Goal: Information Seeking & Learning: Find specific fact

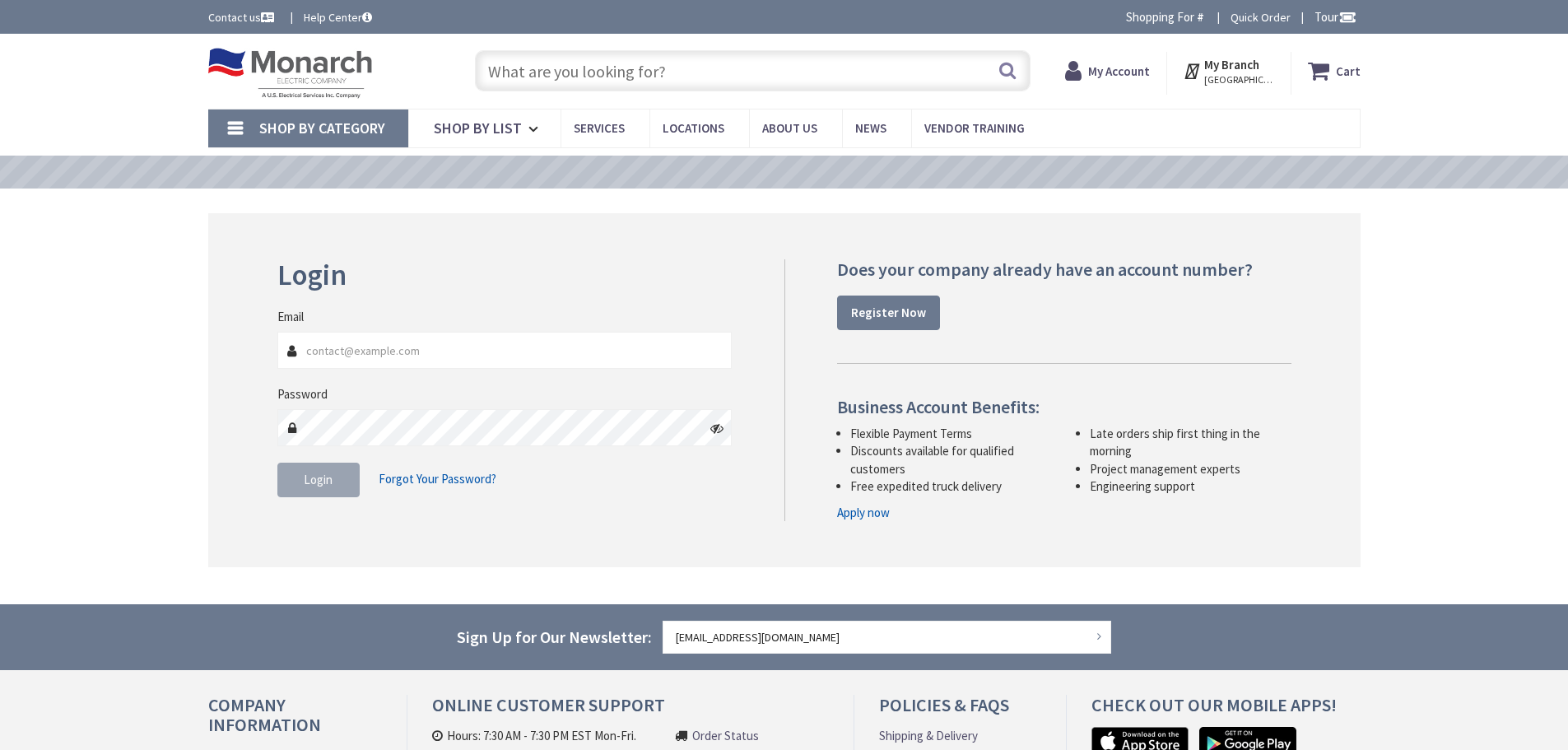
type input "[STREET_ADDRESS]"
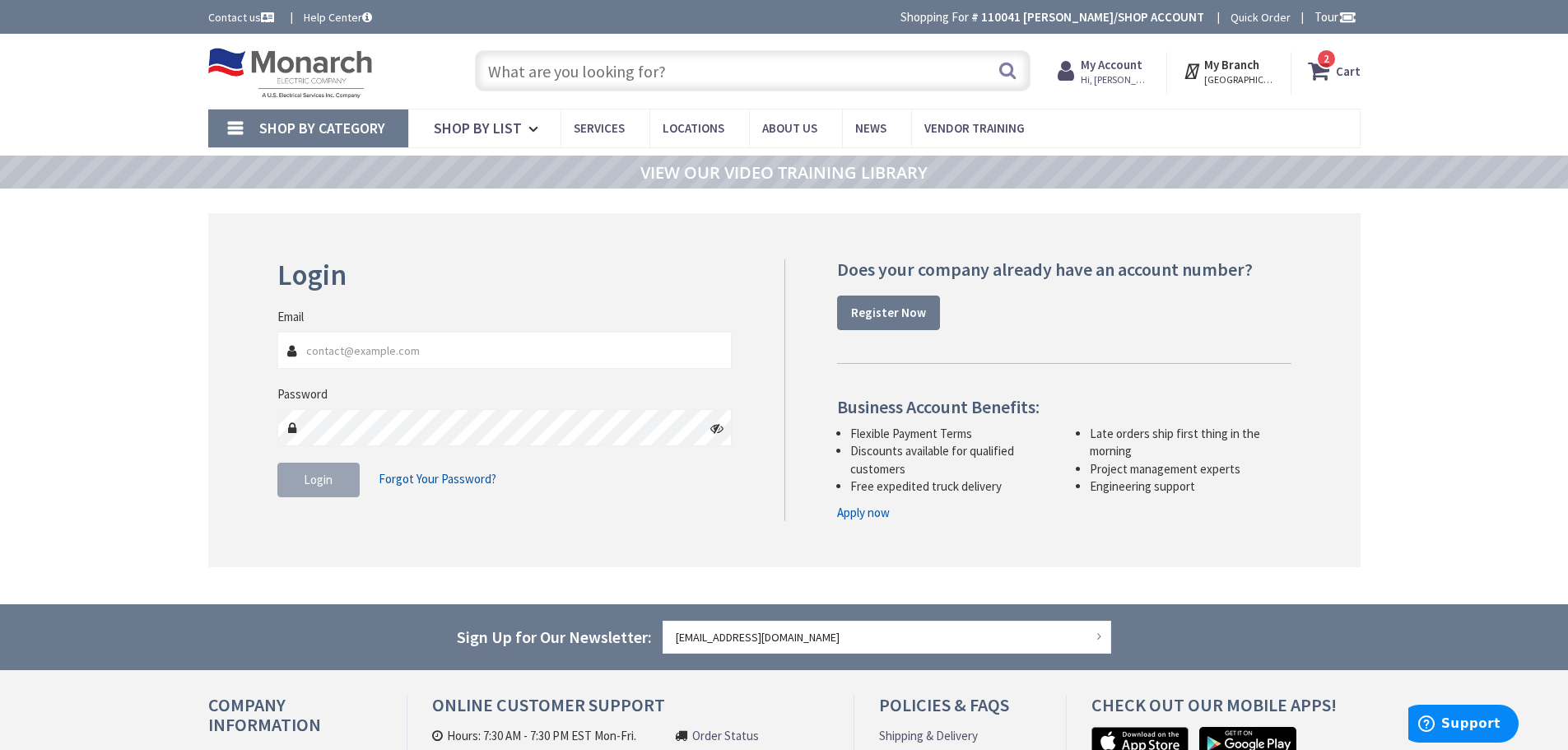
click at [542, 67] on input "text" at bounding box center [752, 71] width 556 height 42
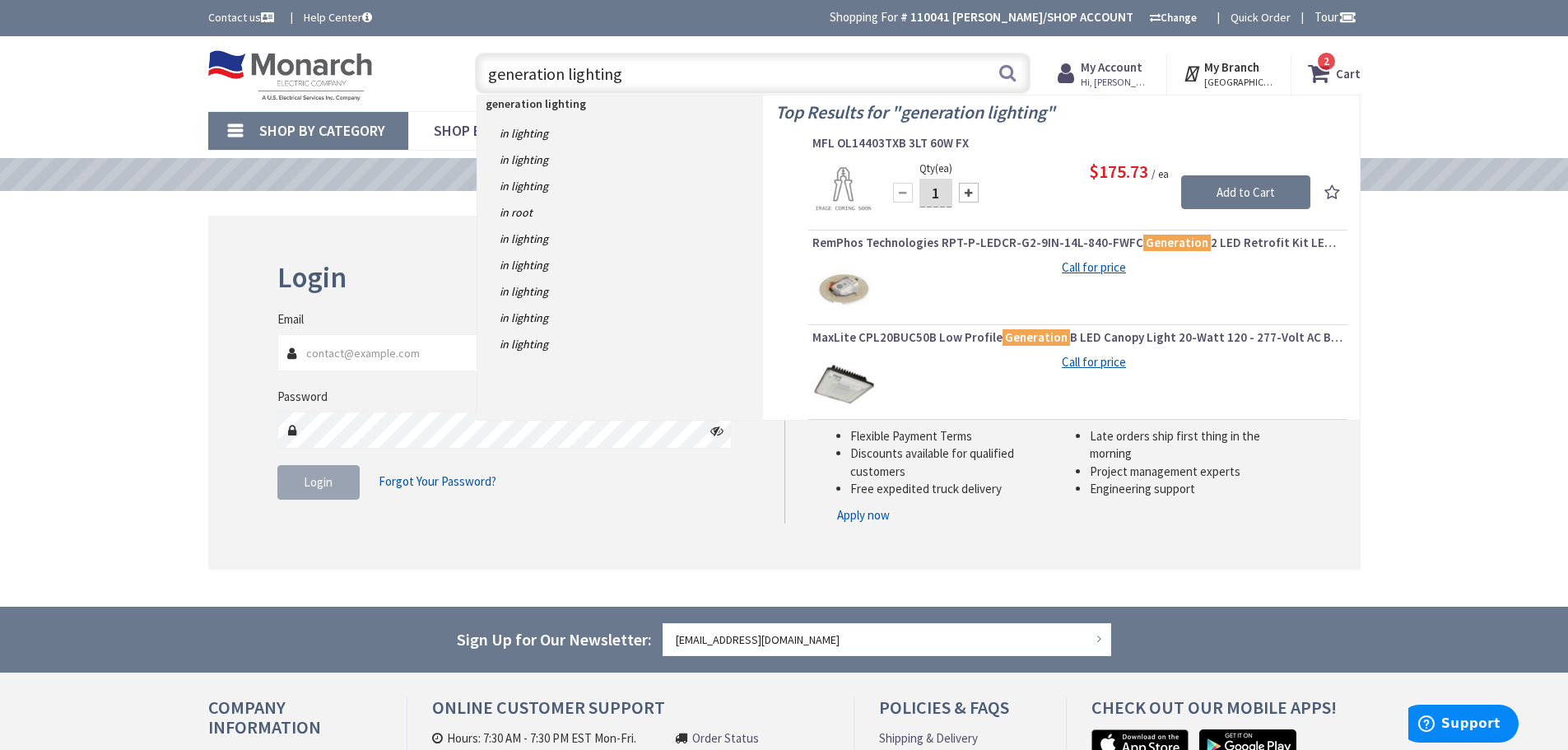
drag, startPoint x: 635, startPoint y: 75, endPoint x: 480, endPoint y: 75, distance: 155.0
click at [480, 75] on input "generation lighting" at bounding box center [752, 74] width 556 height 42
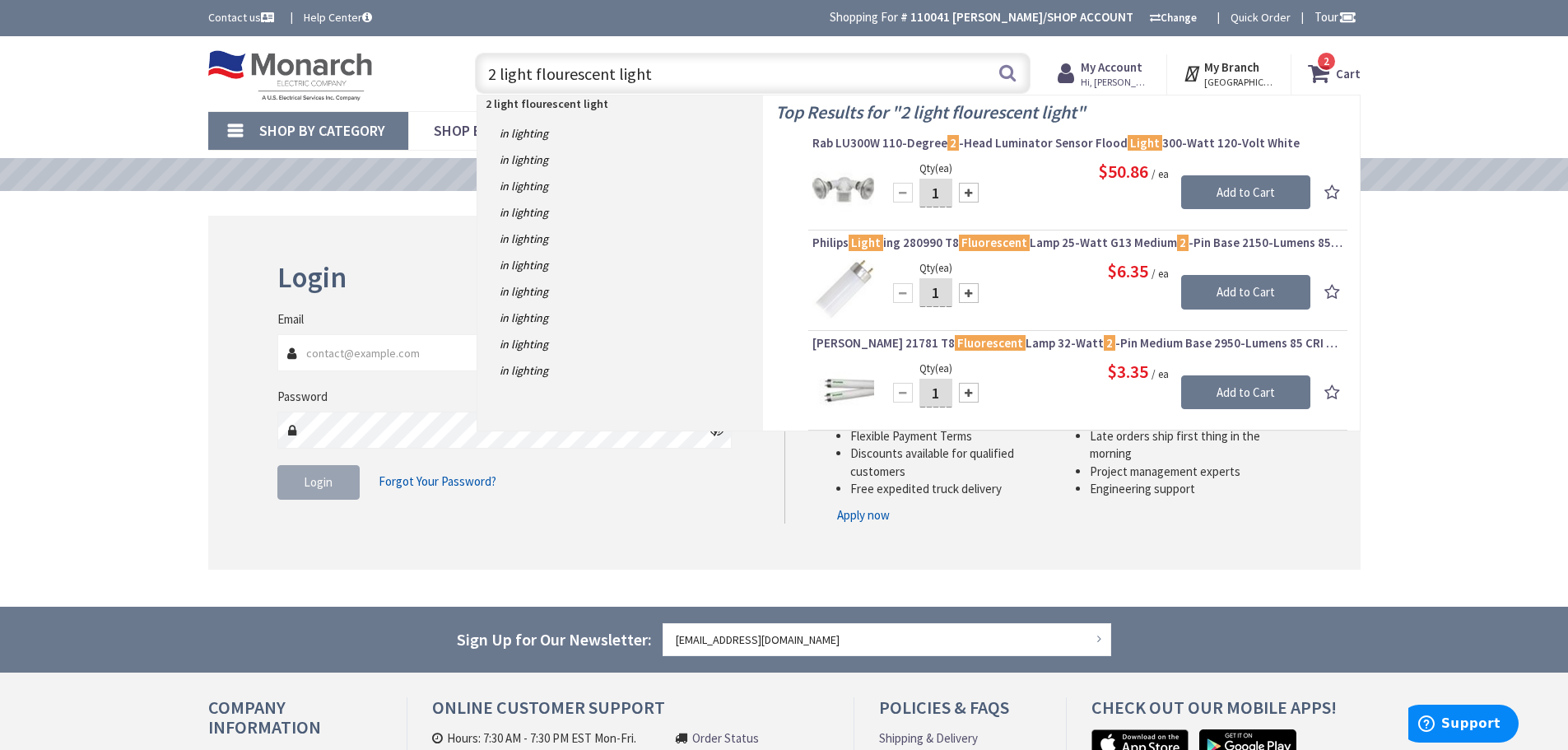
drag, startPoint x: 683, startPoint y: 78, endPoint x: 465, endPoint y: 88, distance: 218.2
click at [465, 88] on div "2 light flourescent light 2 light flourescent light Search 2" at bounding box center [749, 73] width 588 height 53
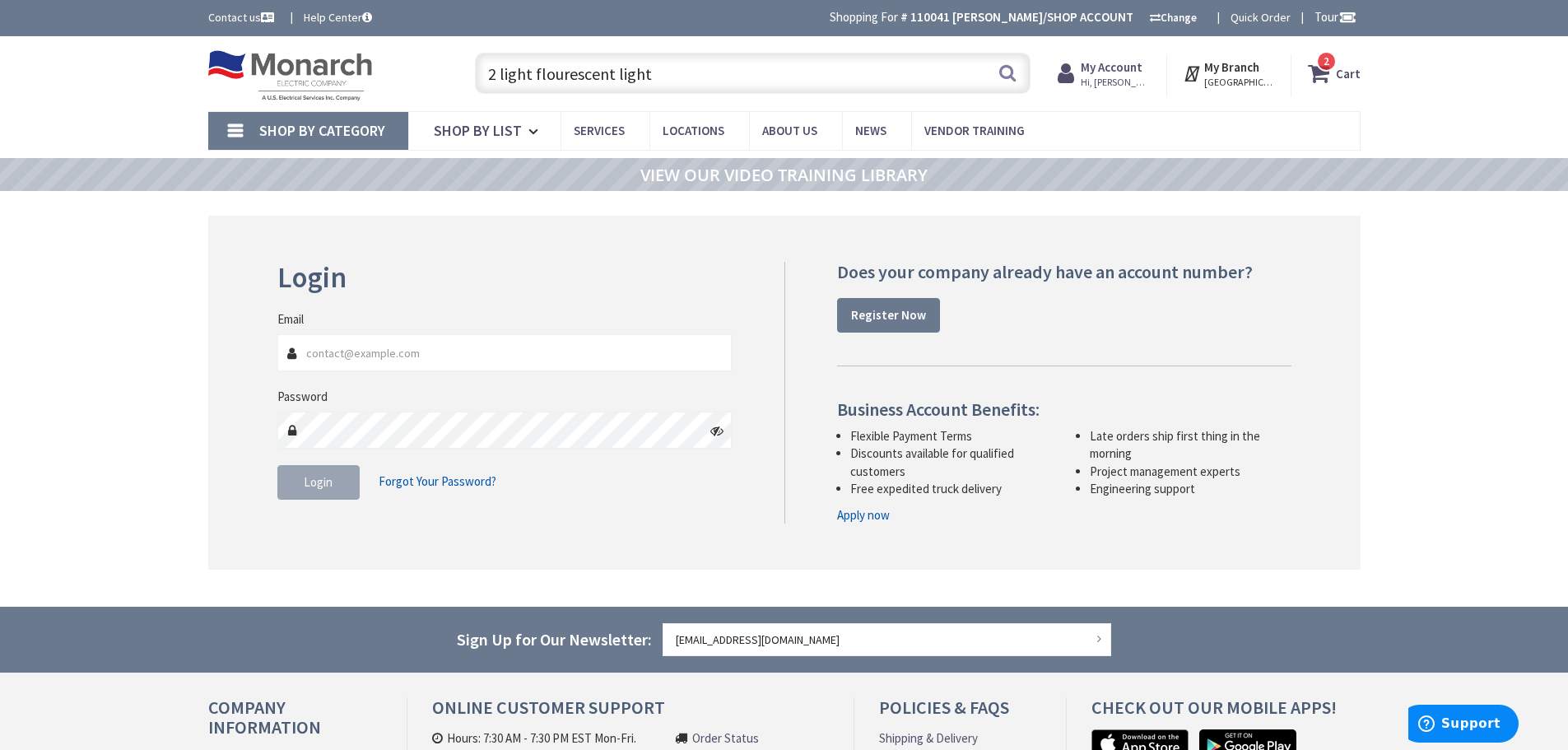
paste input "Light 25" Wide Bath Bar"
type input "Light 25" Wide Bath Bar"
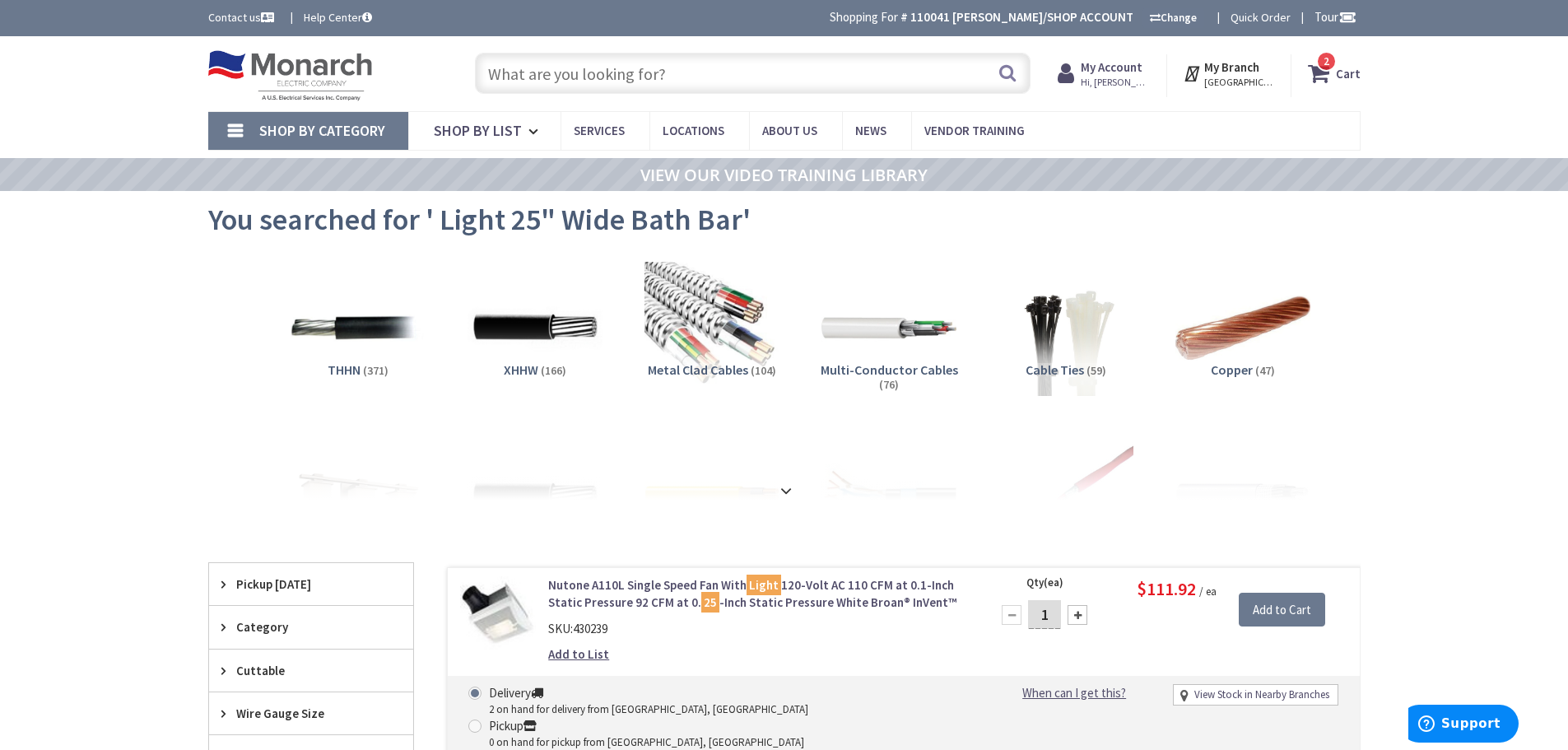
click at [648, 78] on input "text" at bounding box center [752, 74] width 556 height 42
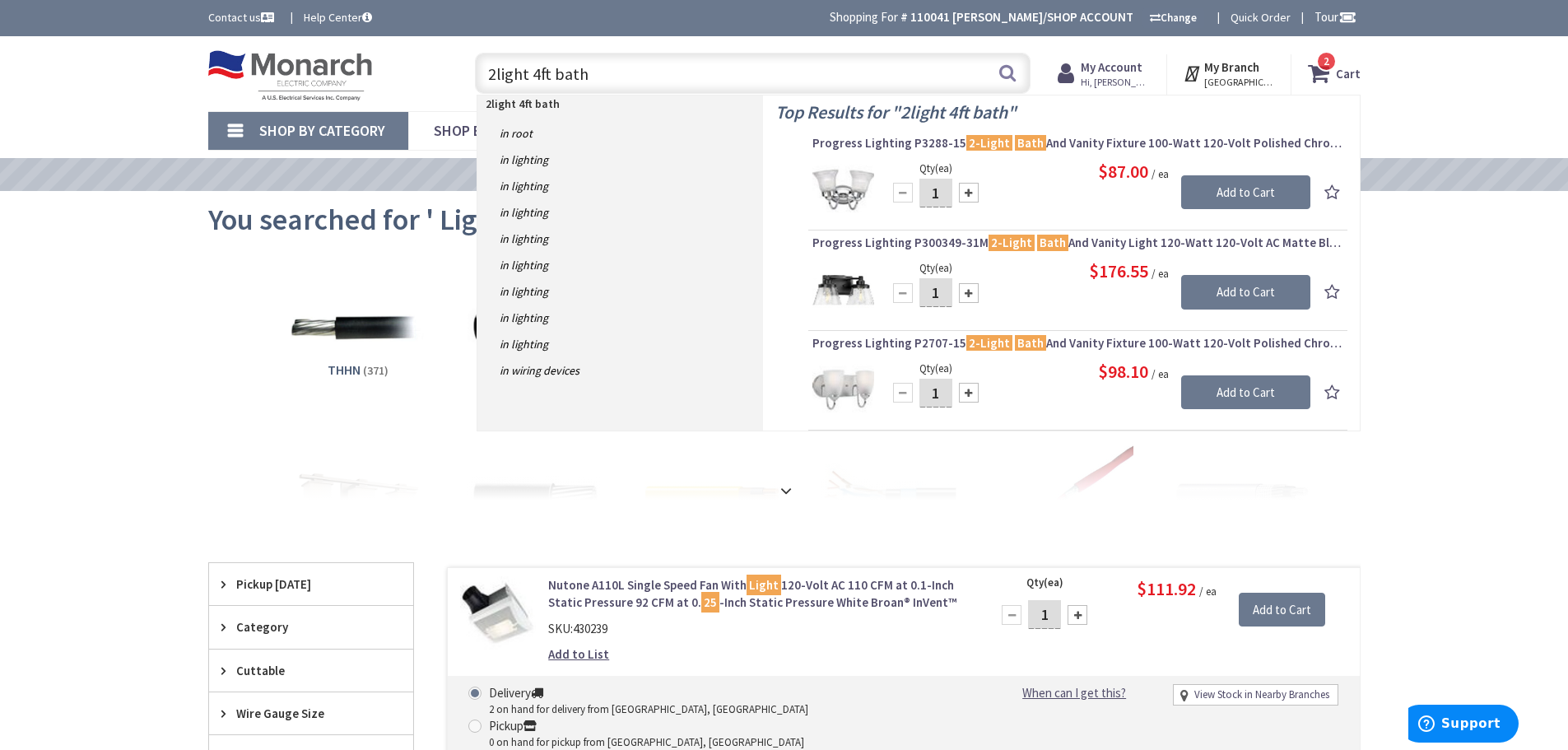
drag, startPoint x: 587, startPoint y: 69, endPoint x: 556, endPoint y: 78, distance: 32.3
click at [556, 78] on input "2light 4ft bath" at bounding box center [752, 74] width 556 height 42
type input "2light 4ft progress"
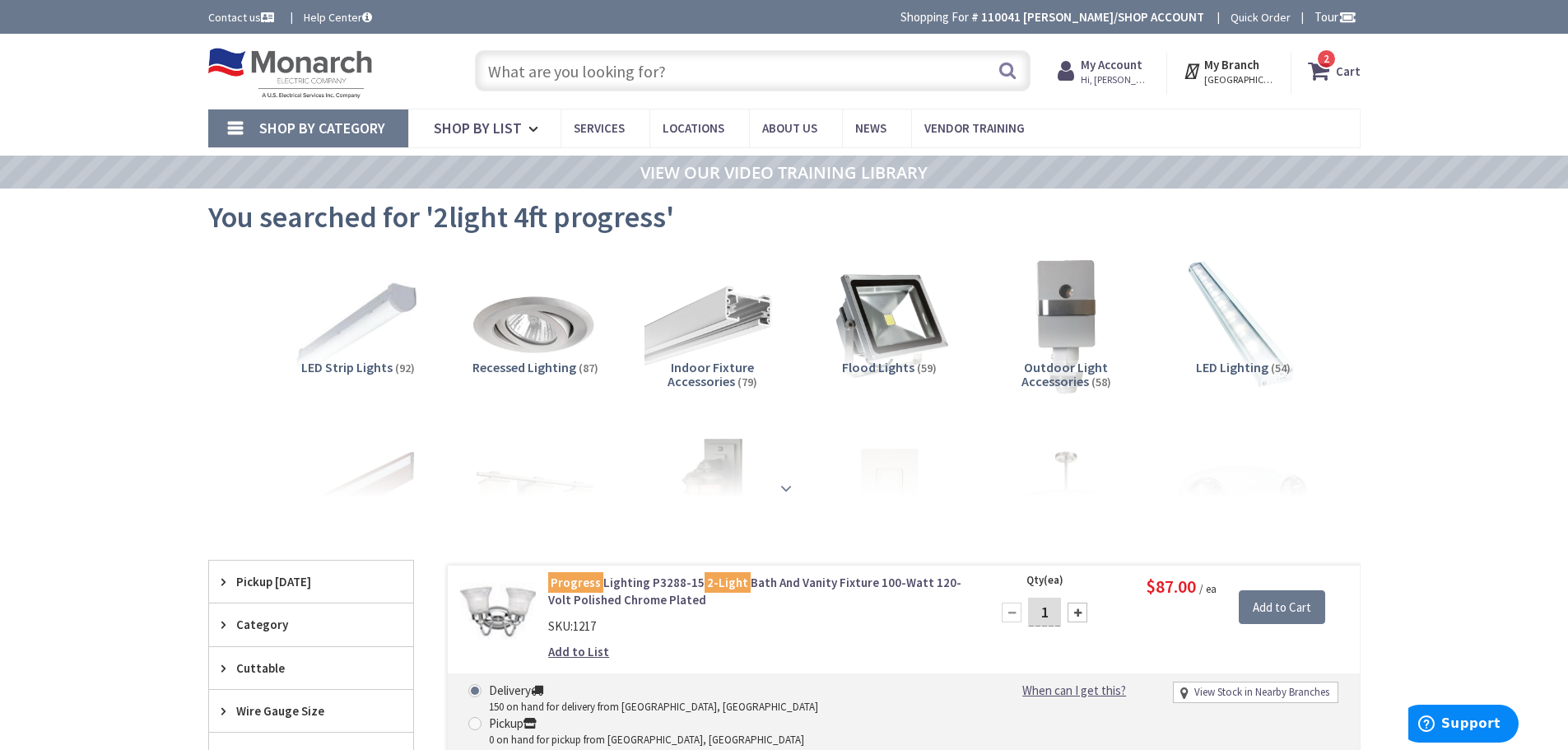
click at [789, 487] on strong at bounding box center [785, 488] width 20 height 18
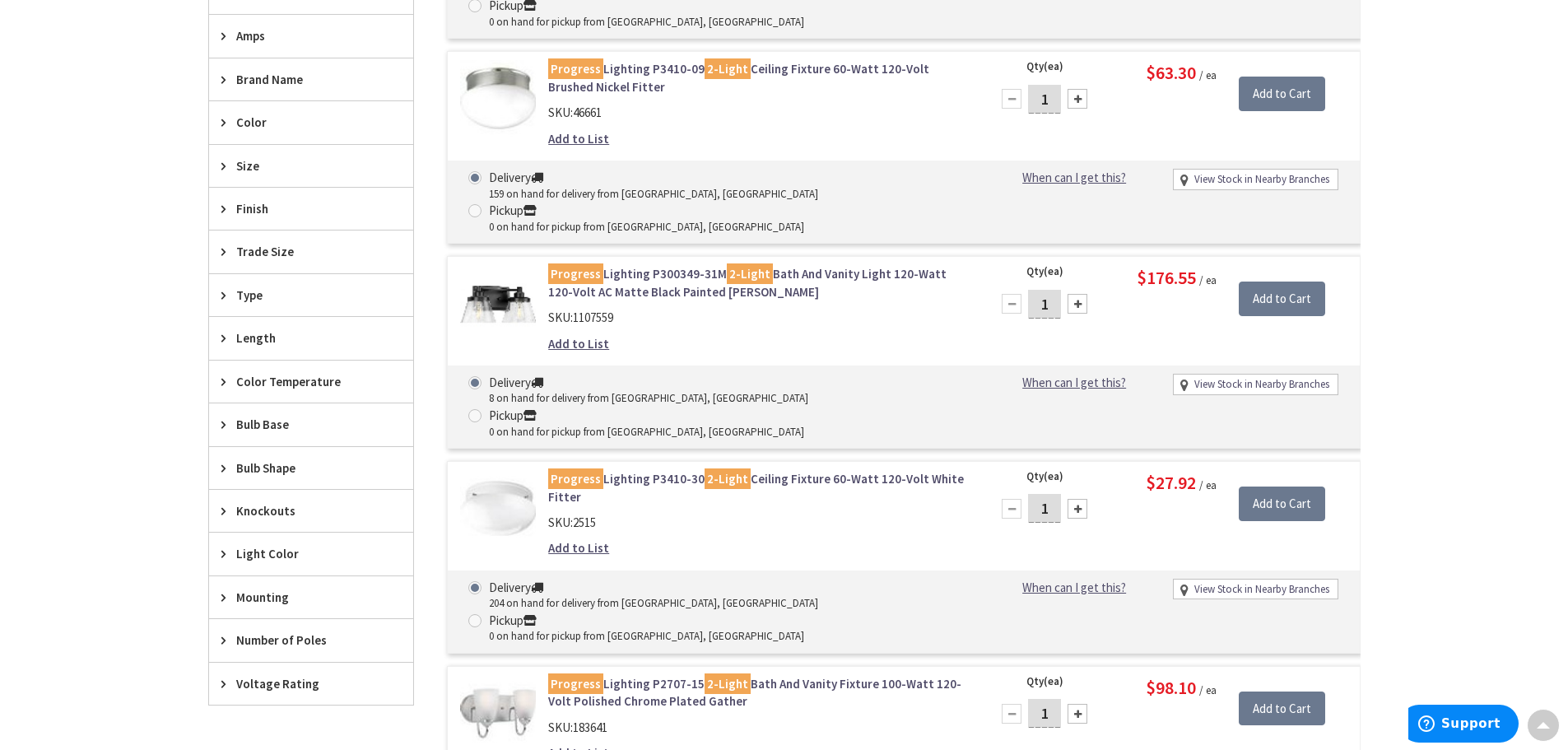
scroll to position [2939, 0]
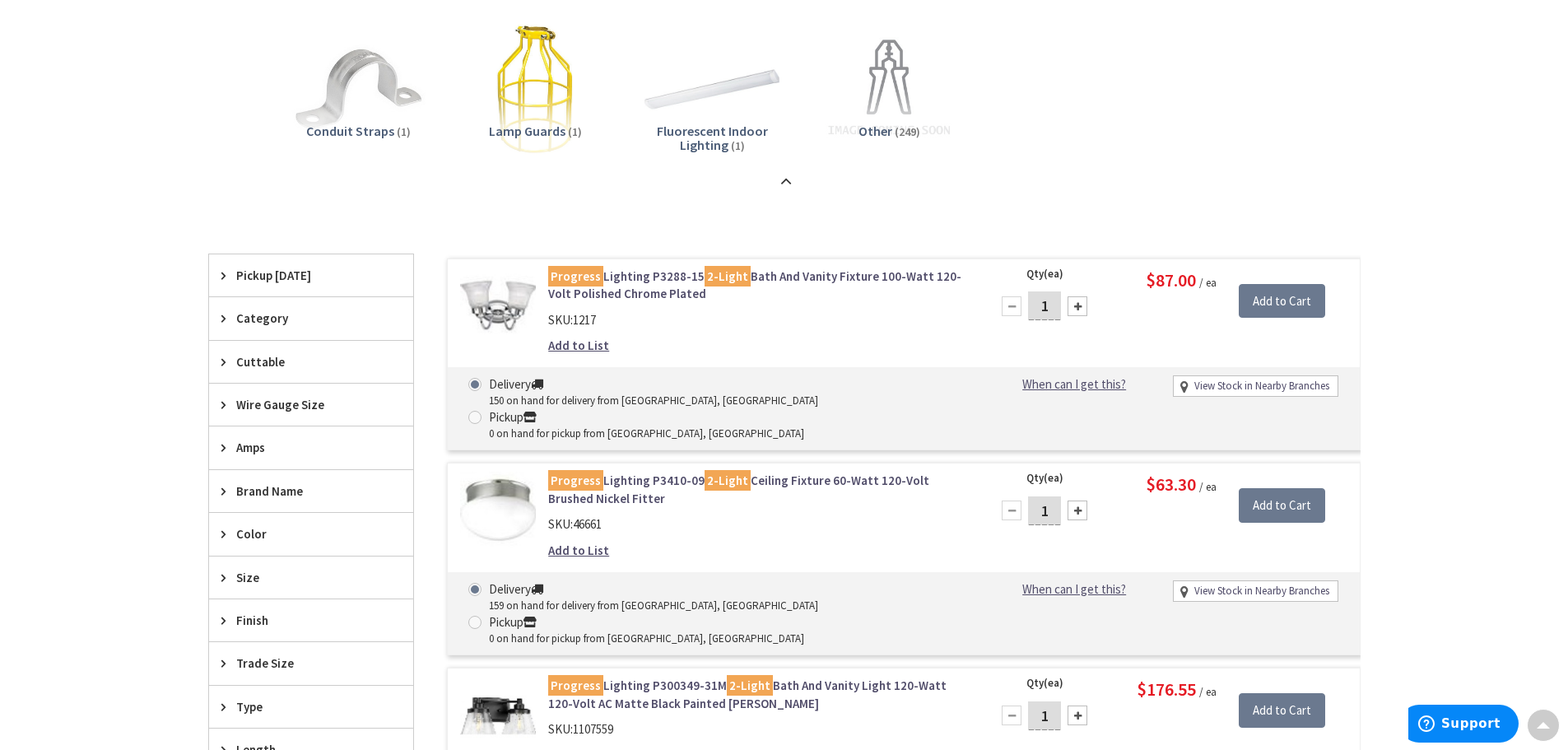
click at [698, 137] on span "Fluorescent Indoor Lighting" at bounding box center [713, 138] width 112 height 31
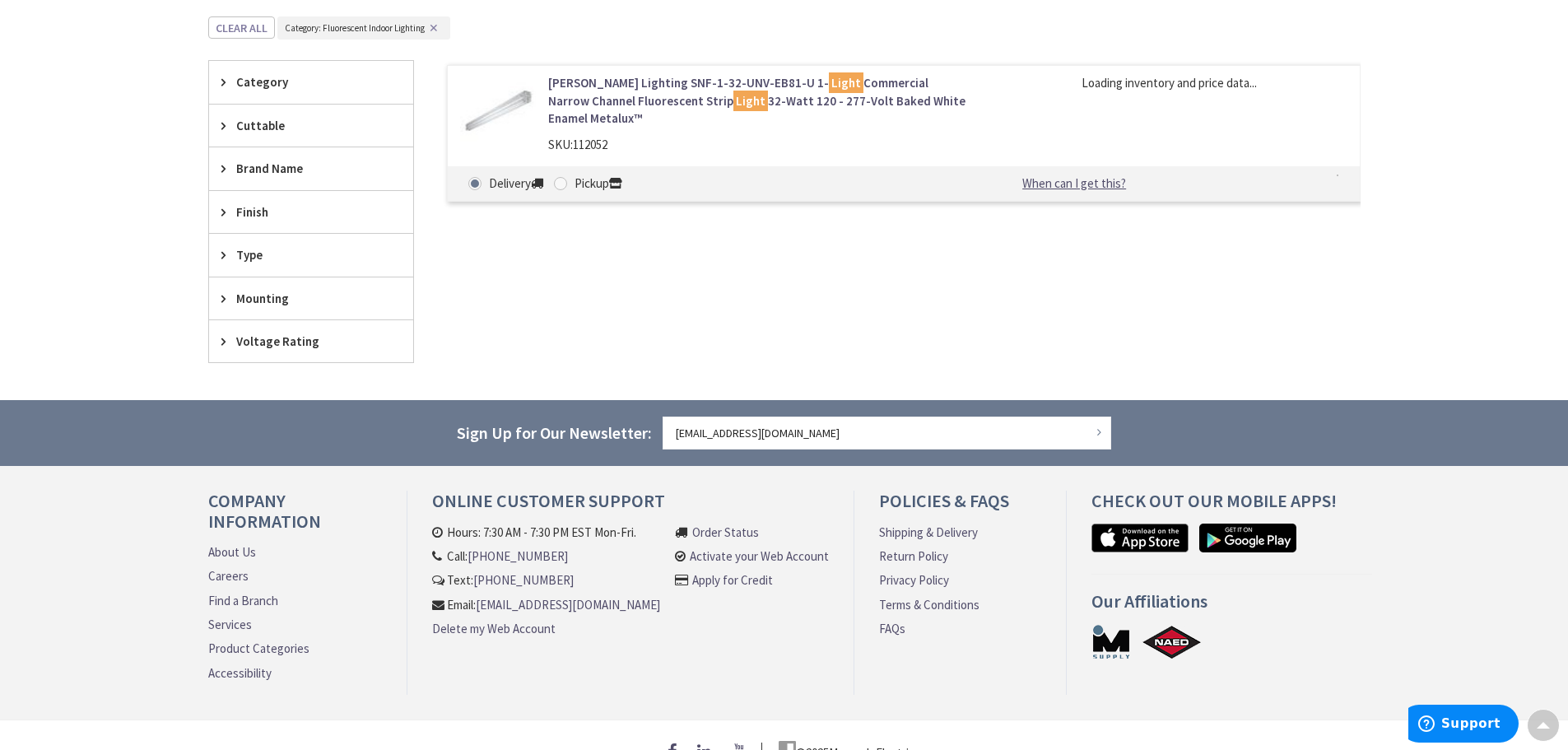
scroll to position [3164, 0]
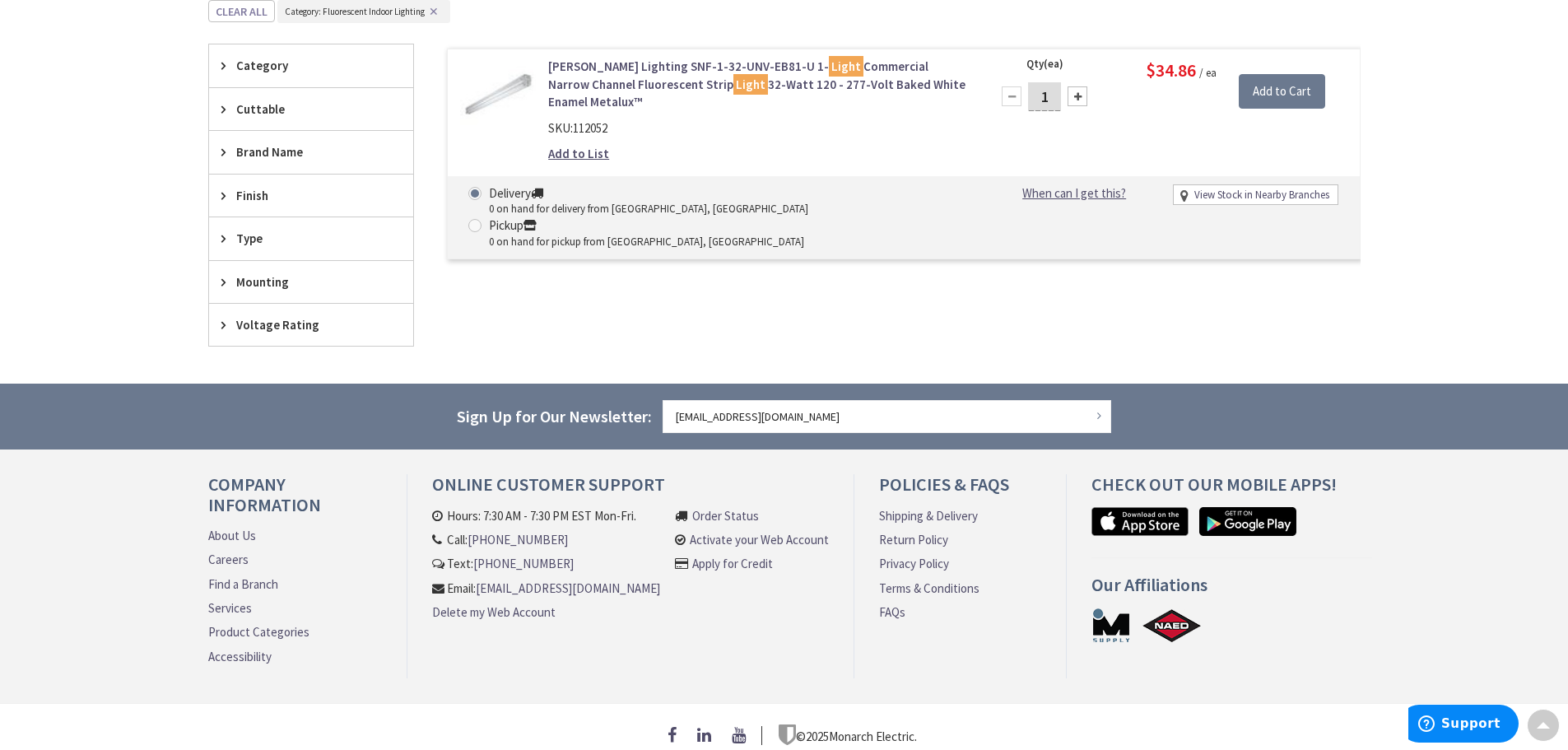
click at [715, 73] on link "Cooper Lighting SNF-1-32-UNV-EB81-U 1- Light Commercial Narrow Channel Fluoresc…" at bounding box center [757, 84] width 419 height 53
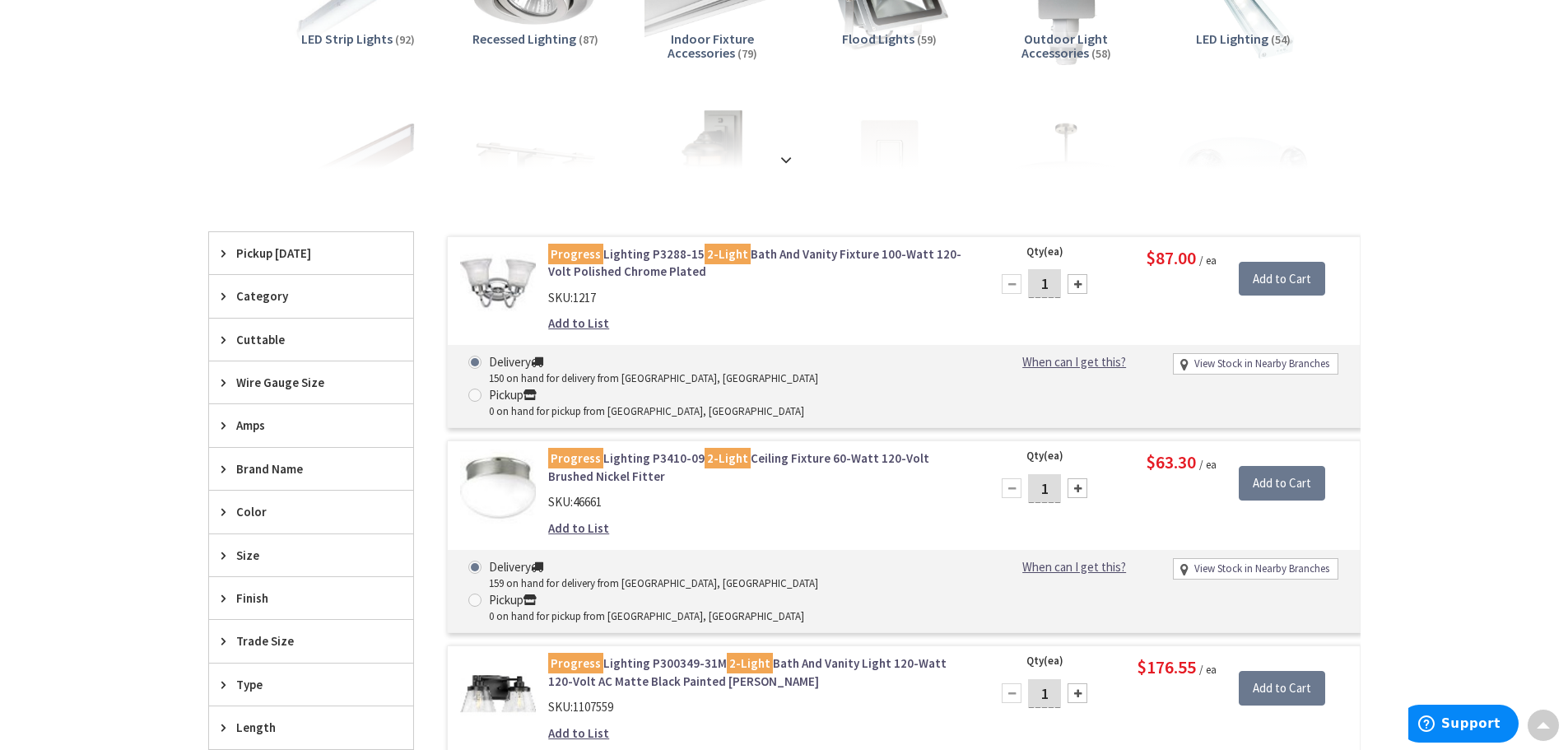
scroll to position [35, 0]
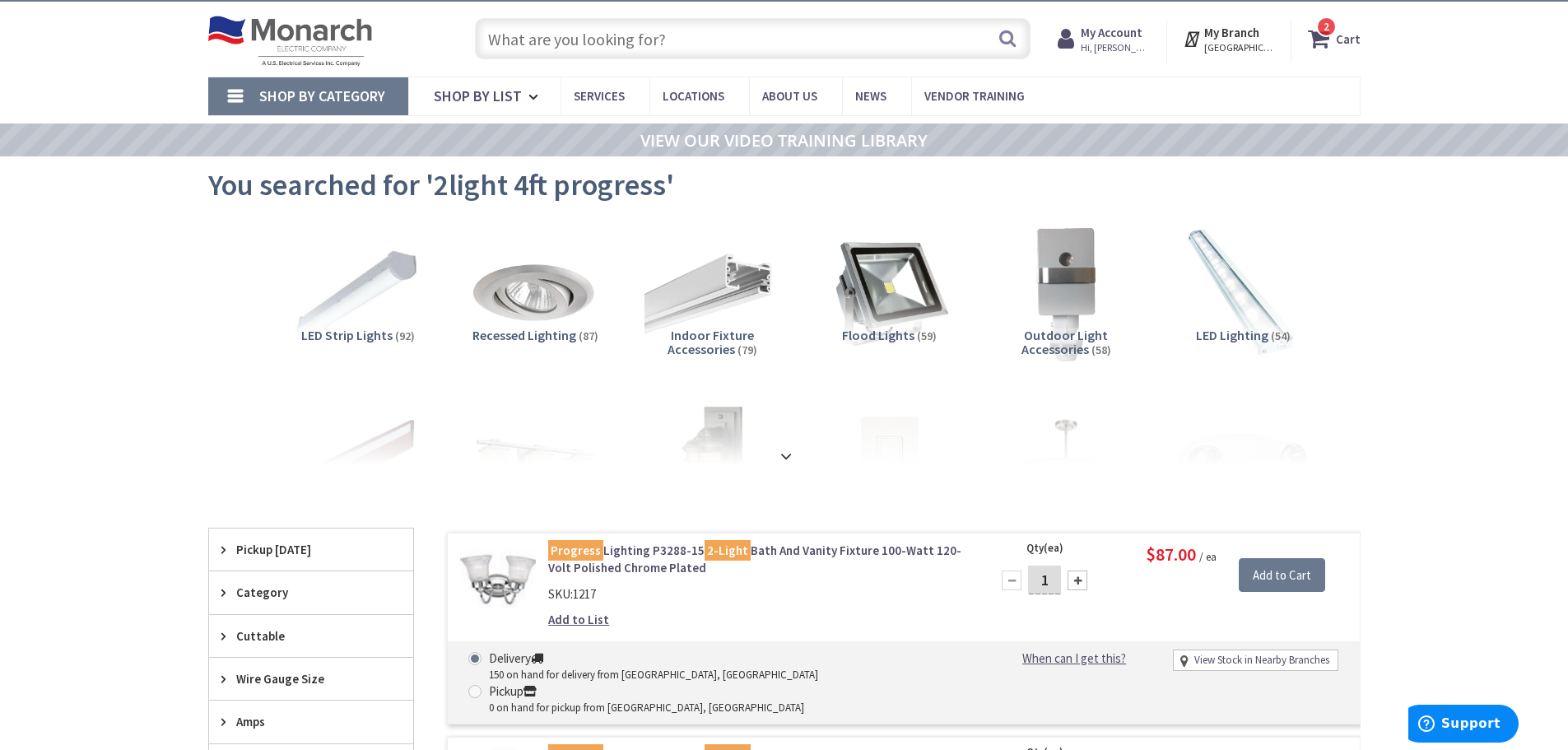
click at [681, 48] on input "text" at bounding box center [752, 39] width 556 height 42
paste input "WBB1884914"
type input "WBB1884914"
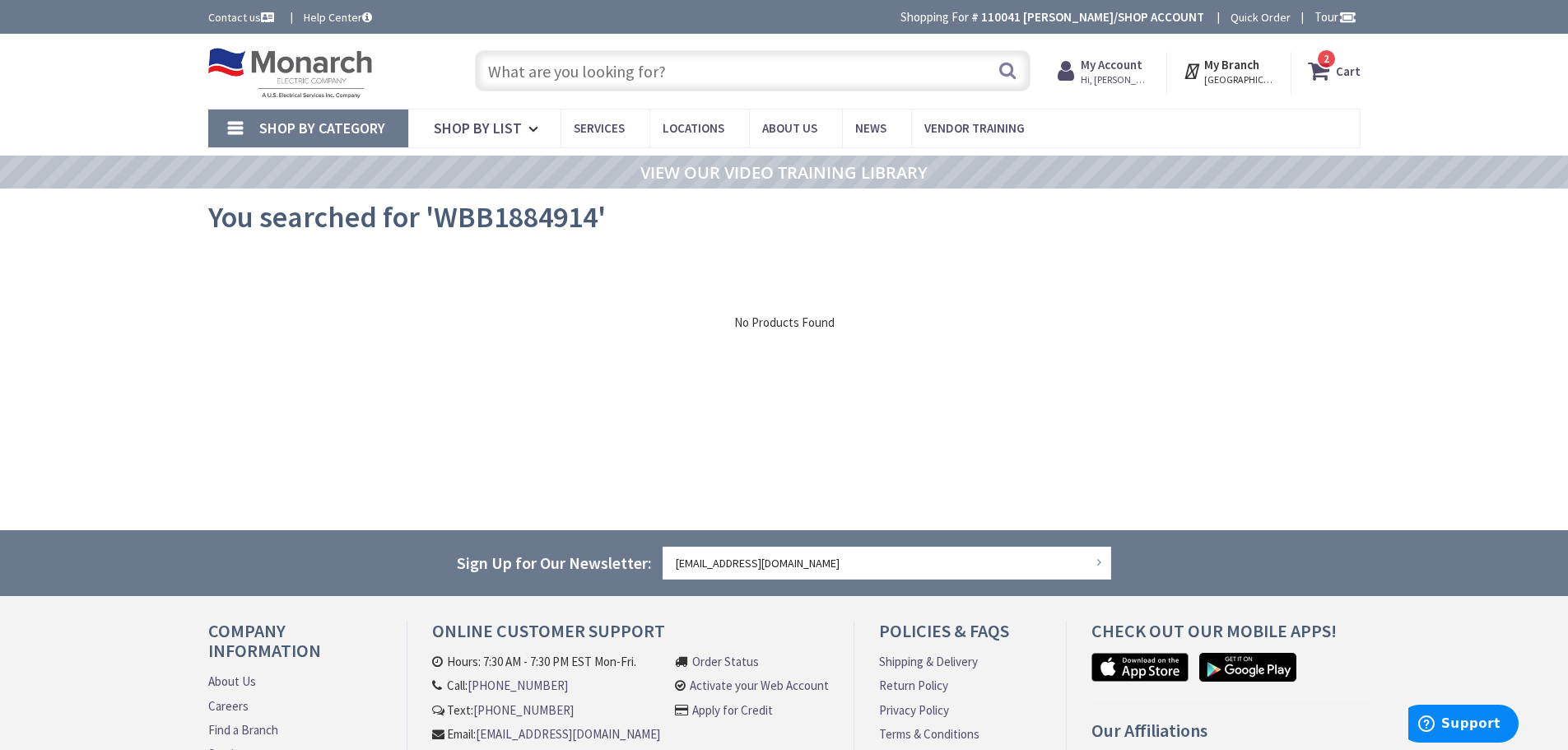
click at [518, 67] on input "text" at bounding box center [752, 71] width 556 height 42
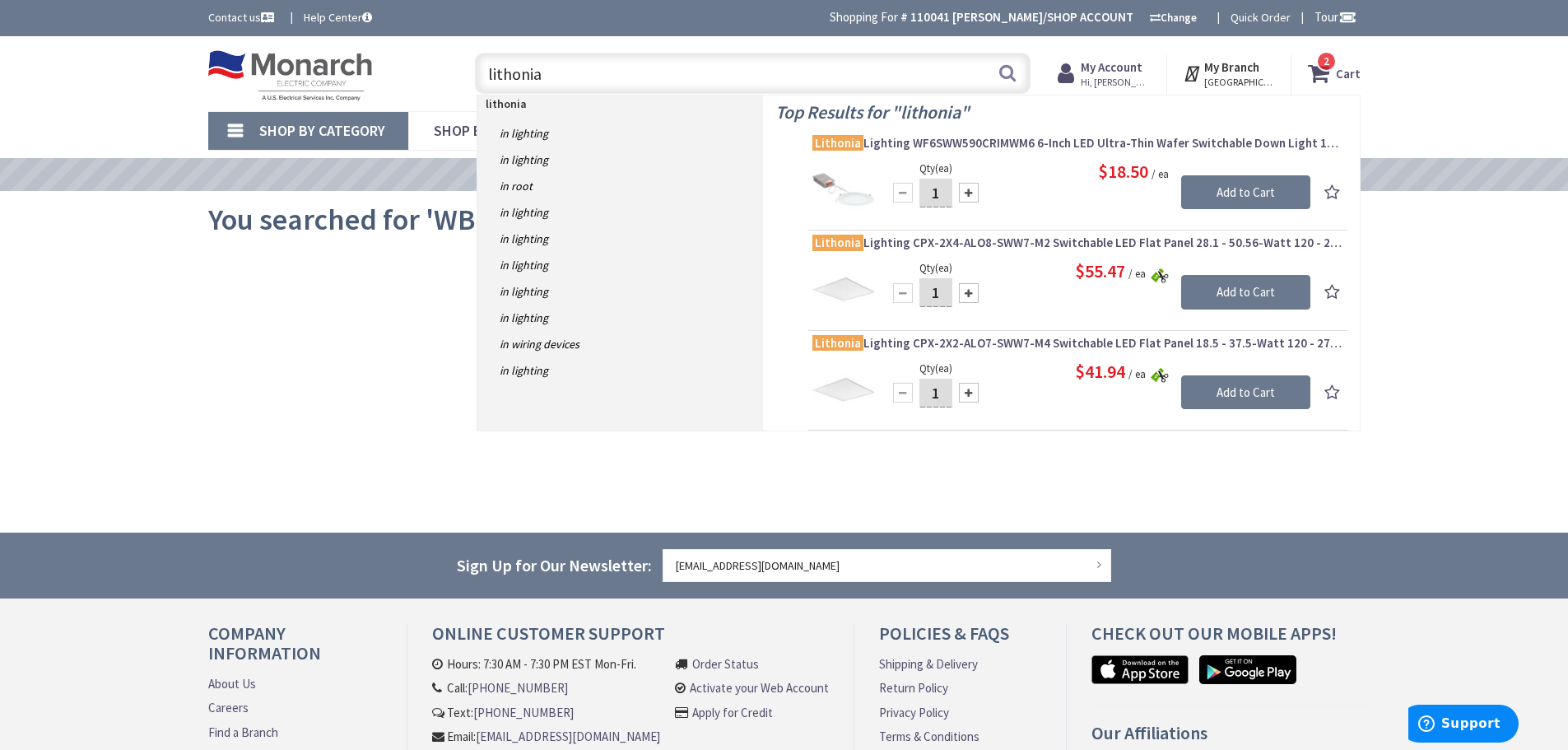
paste input "WBB1884914"
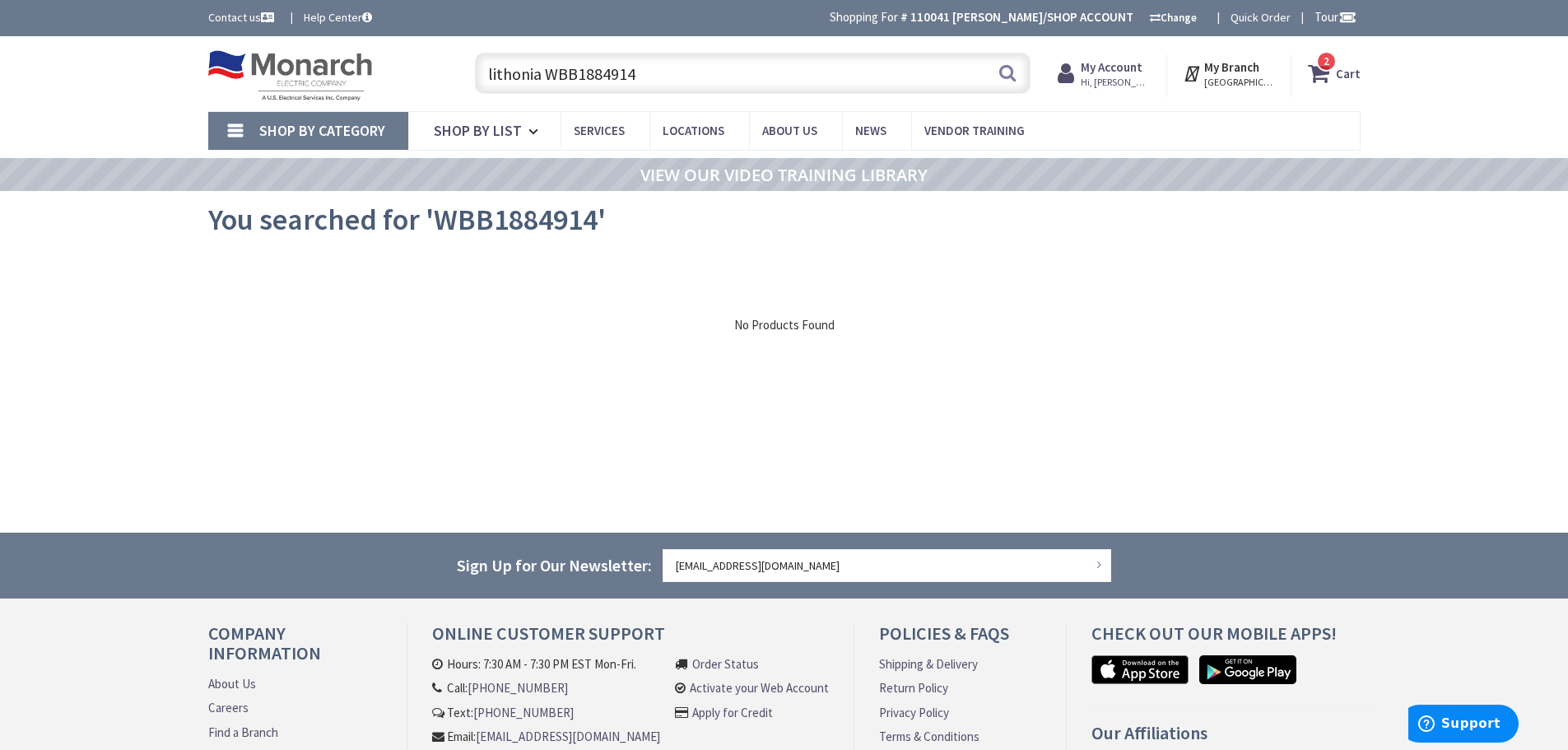
type input "lithonia WBB1884914"
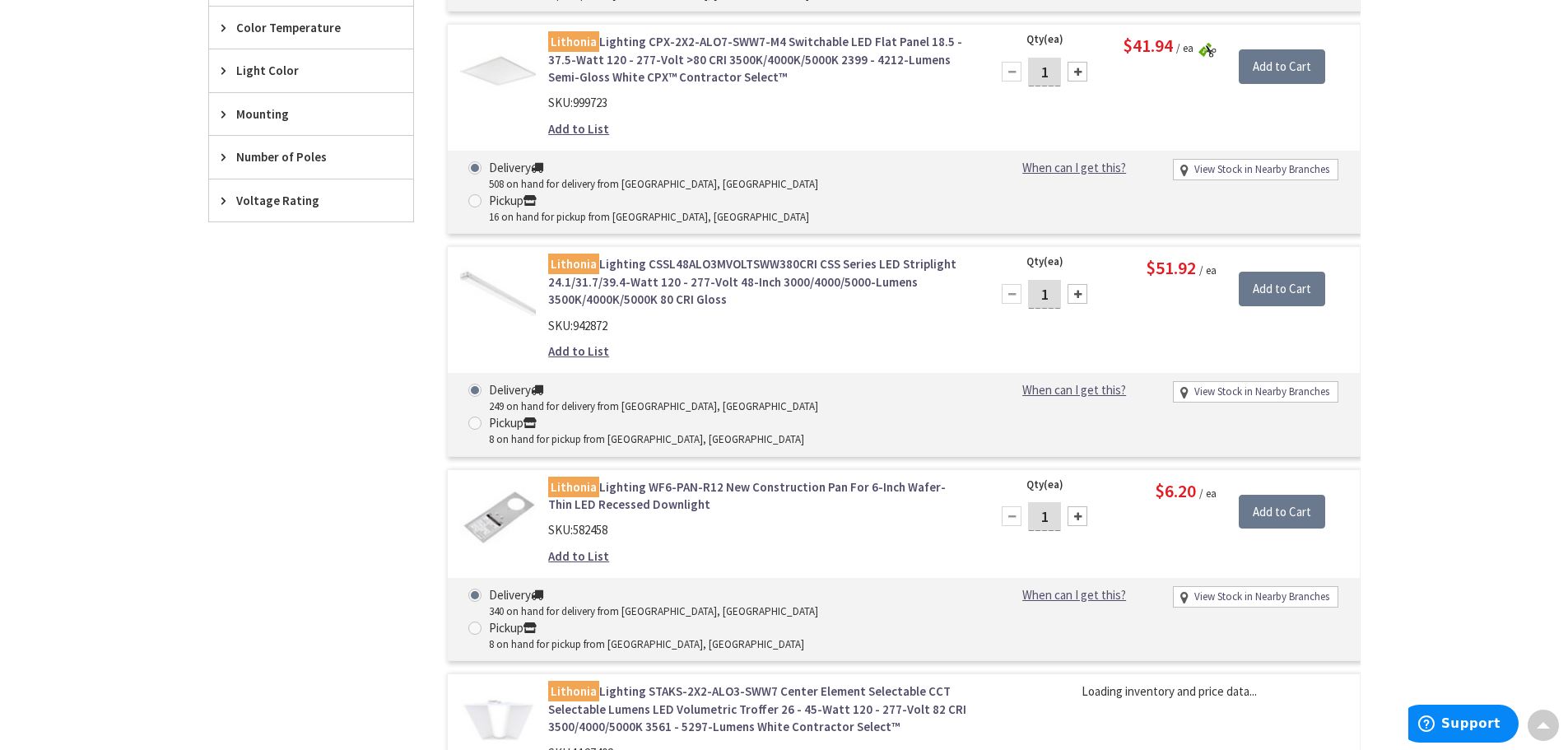
scroll to position [1317, 0]
